Goal: Information Seeking & Learning: Learn about a topic

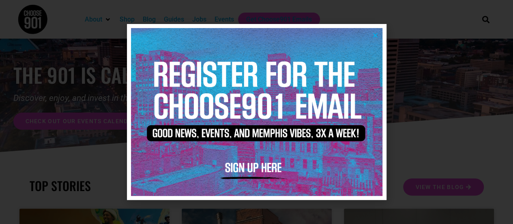
click at [376, 35] on icon "Close" at bounding box center [376, 35] width 6 height 6
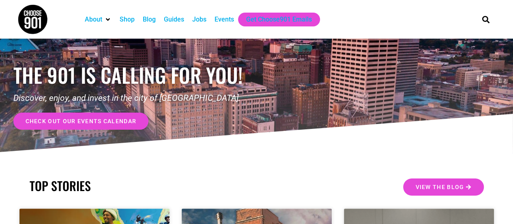
click at [67, 121] on span "check out our events calendar" at bounding box center [81, 121] width 111 height 6
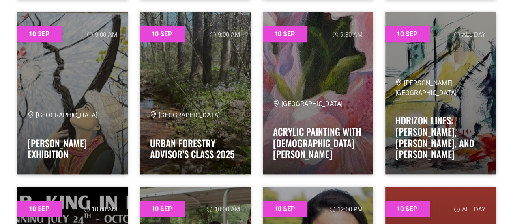
scroll to position [1884, 0]
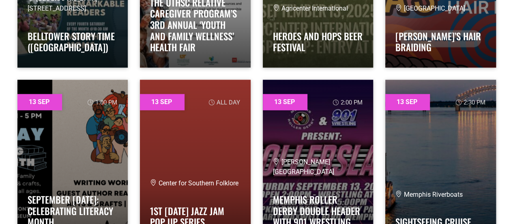
scroll to position [6553, 0]
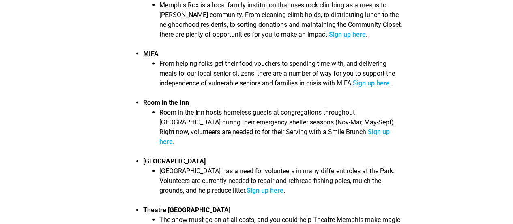
scroll to position [860, 0]
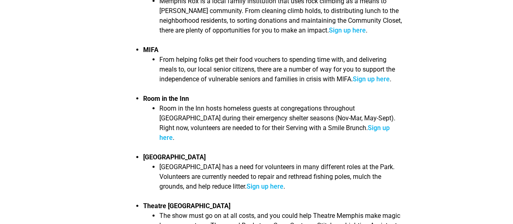
click at [274, 182] on link "Sign up here" at bounding box center [265, 186] width 37 height 8
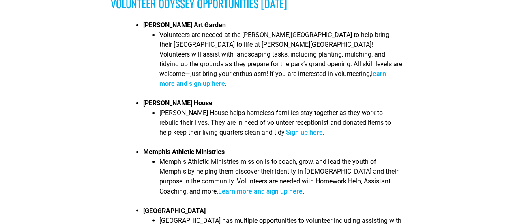
scroll to position [565, 0]
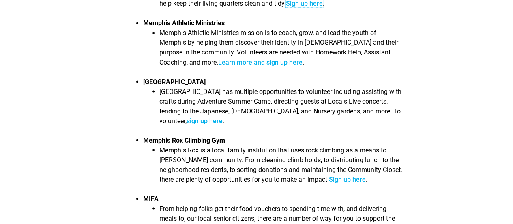
scroll to position [711, 0]
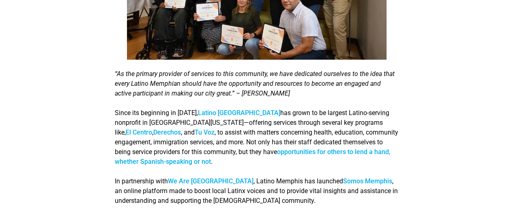
scroll to position [1149, 0]
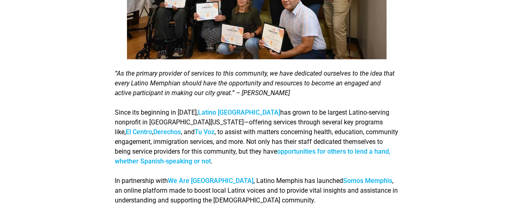
click at [217, 147] on link "opportunities for others to lend a hand, whether Spanish-speaking or not" at bounding box center [253, 155] width 276 height 17
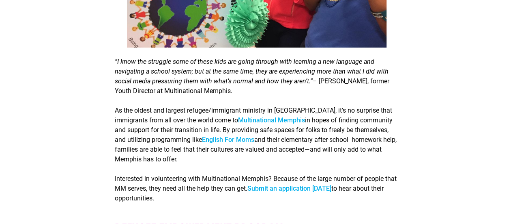
scroll to position [1537, 0]
click at [238, 116] on link "Multinational Memphis" at bounding box center [271, 120] width 67 height 8
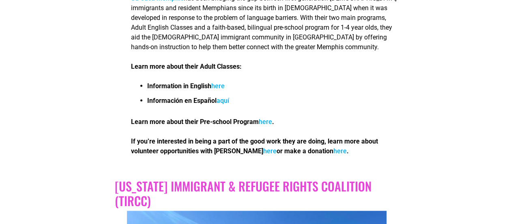
scroll to position [2338, 0]
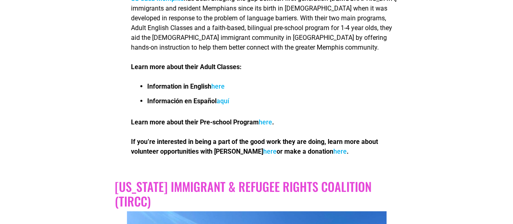
click at [263, 147] on link "here" at bounding box center [269, 151] width 13 height 8
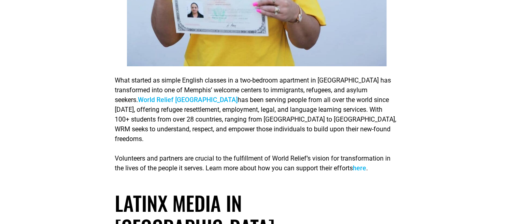
scroll to position [3051, 0]
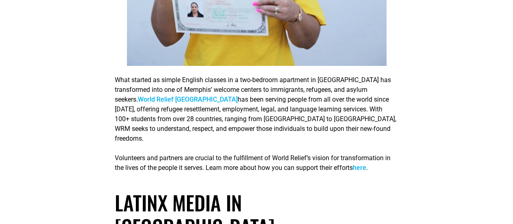
click at [138, 95] on link "World Relief [GEOGRAPHIC_DATA]" at bounding box center [188, 99] width 100 height 8
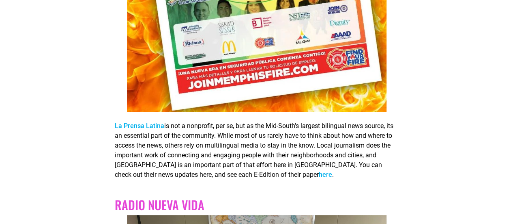
scroll to position [4643, 0]
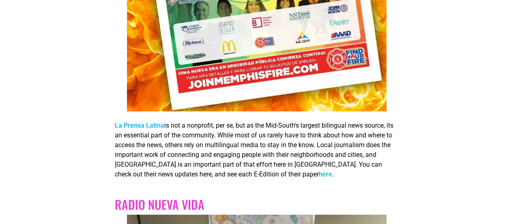
click at [144, 121] on link "La Prensa Latina" at bounding box center [140, 125] width 50 height 8
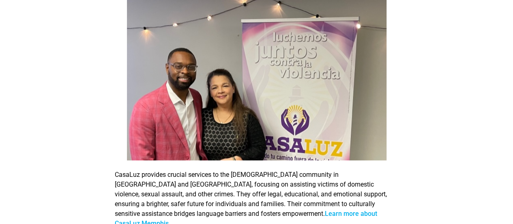
scroll to position [773, 0]
click at [213, 209] on link "Learn more about CasaLuz Memphis" at bounding box center [246, 217] width 263 height 17
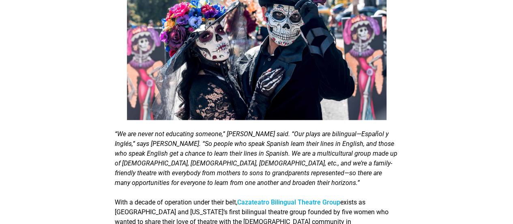
scroll to position [442, 0]
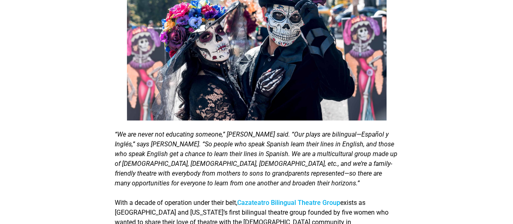
click at [298, 198] on link "Cazateatro Bilingual Theatre Group" at bounding box center [288, 202] width 103 height 8
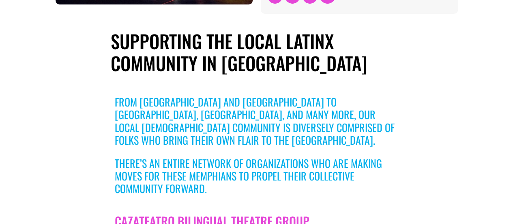
scroll to position [0, 0]
